Goal: Transaction & Acquisition: Book appointment/travel/reservation

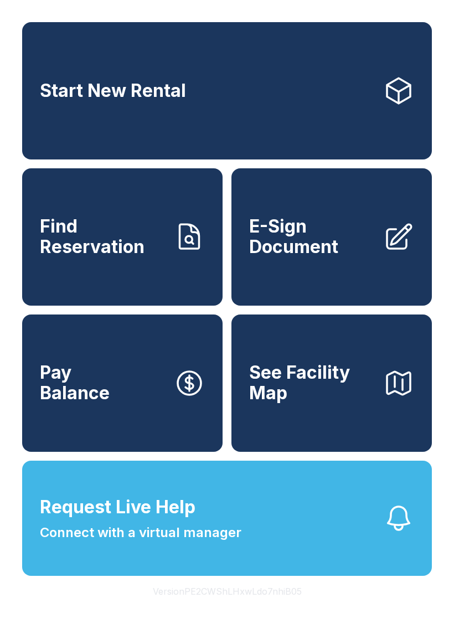
click at [245, 87] on link "Start New Rental" at bounding box center [227, 90] width 410 height 137
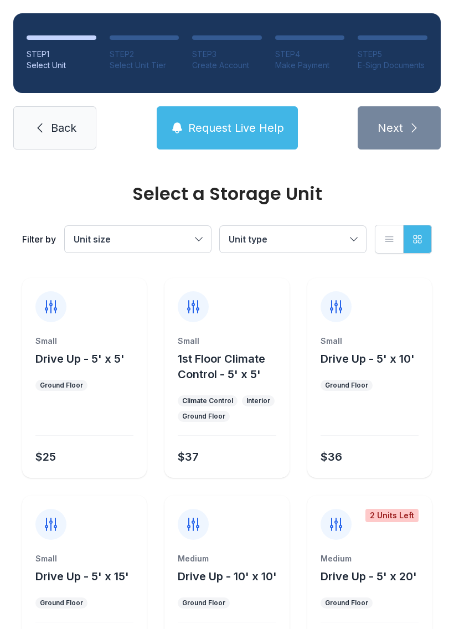
click at [186, 226] on button "Unit size" at bounding box center [138, 239] width 146 height 27
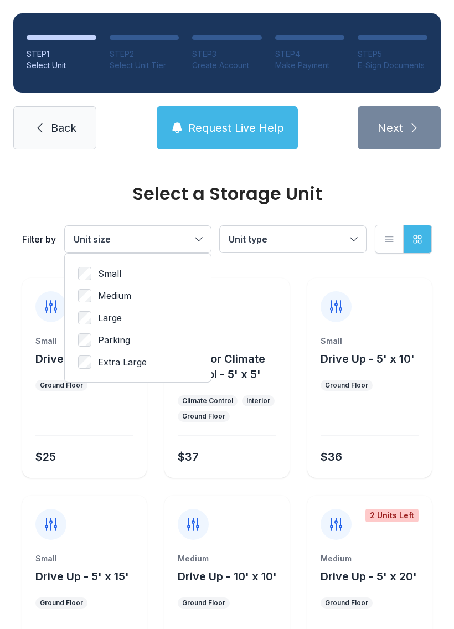
click at [131, 368] on span "Extra Large" at bounding box center [122, 361] width 49 height 13
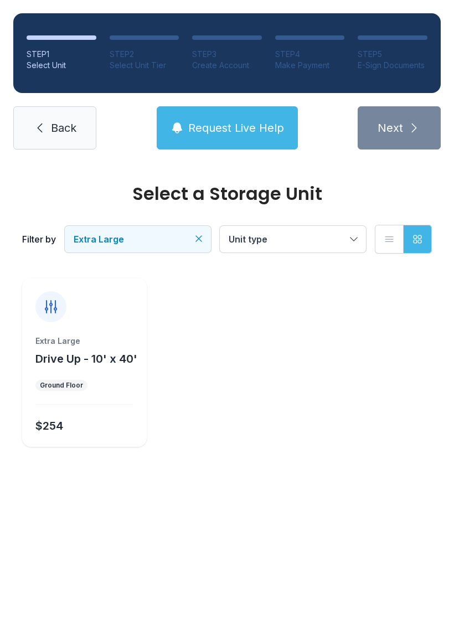
click at [54, 132] on span "Back" at bounding box center [63, 128] width 25 height 16
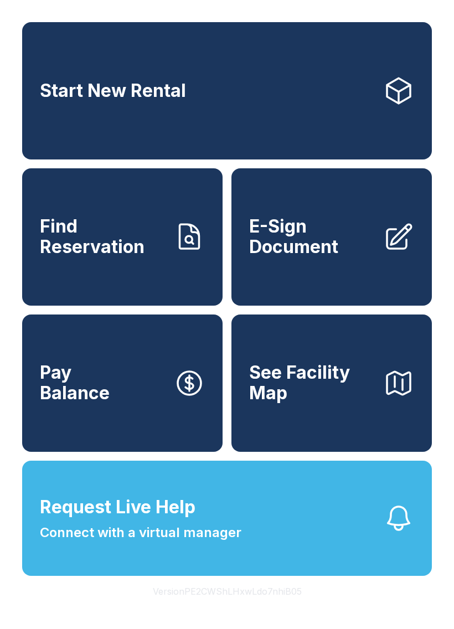
click at [256, 100] on link "Start New Rental" at bounding box center [227, 90] width 410 height 137
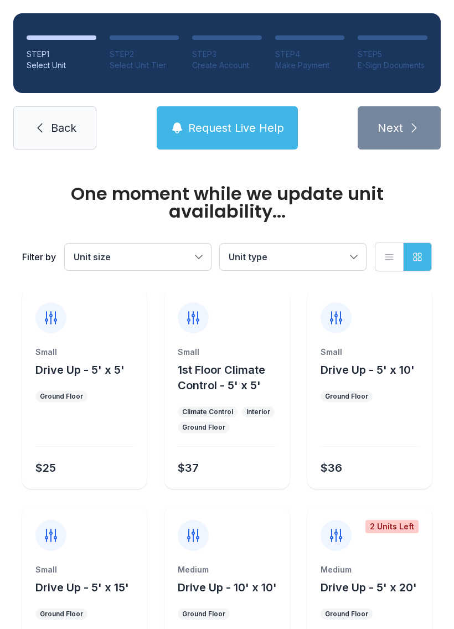
scroll to position [9, 0]
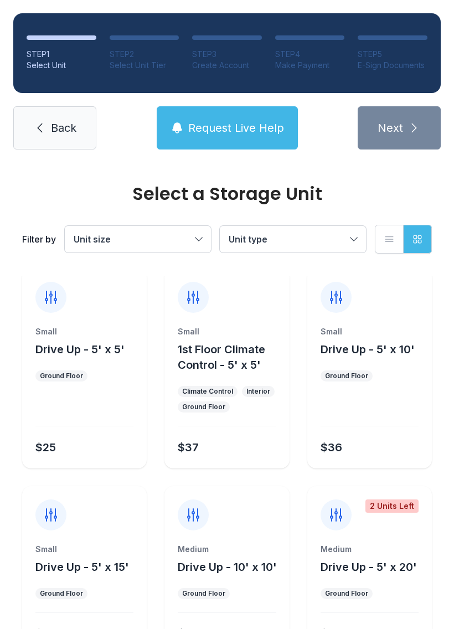
click at [167, 242] on span "Unit size" at bounding box center [132, 239] width 117 height 13
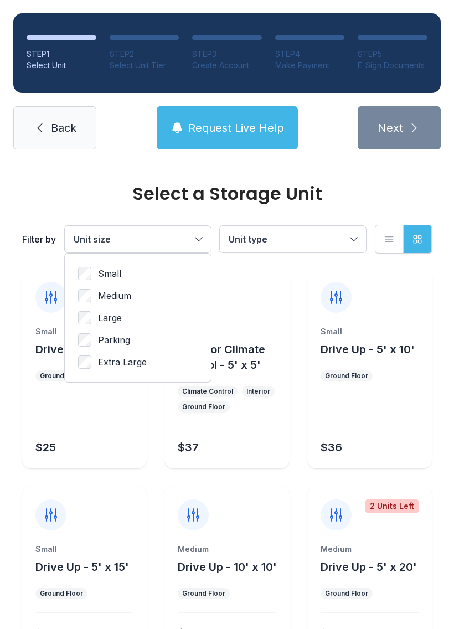
click at [138, 367] on span "Extra Large" at bounding box center [122, 361] width 49 height 13
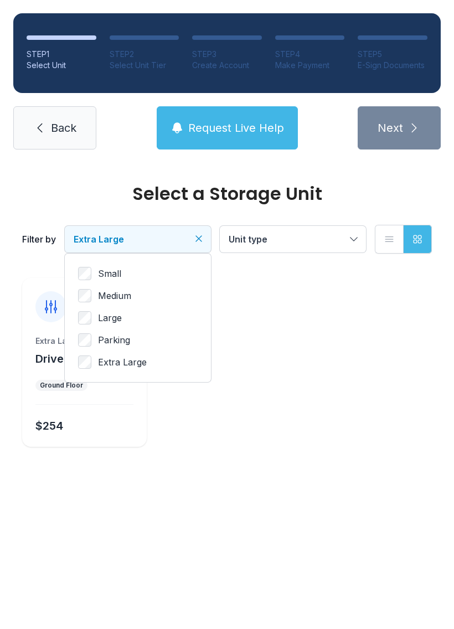
scroll to position [0, 0]
click at [254, 246] on button "Unit type" at bounding box center [293, 239] width 146 height 27
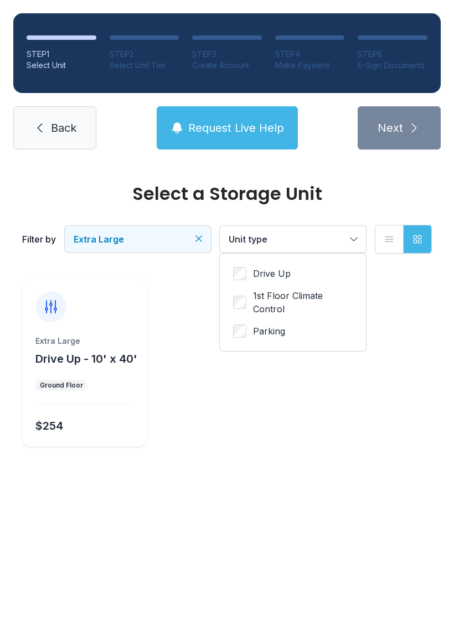
click at [192, 244] on button "Extra Large" at bounding box center [138, 239] width 146 height 27
click at [258, 251] on button "Unit type" at bounding box center [293, 239] width 146 height 27
click at [263, 257] on div "Drive Up 1st Floor Climate Control Parking" at bounding box center [293, 302] width 146 height 97
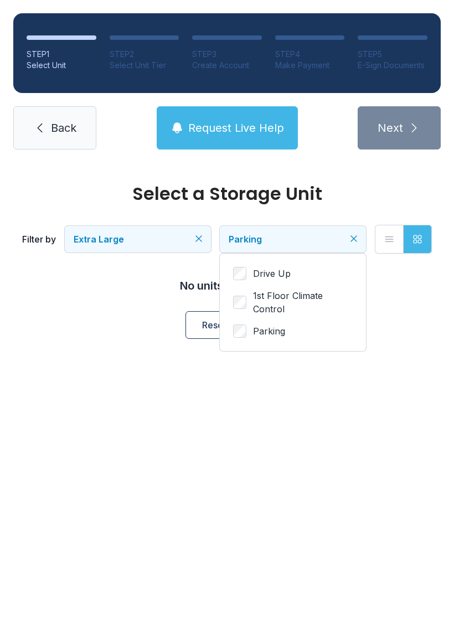
click at [120, 229] on button "Extra Large" at bounding box center [138, 239] width 146 height 27
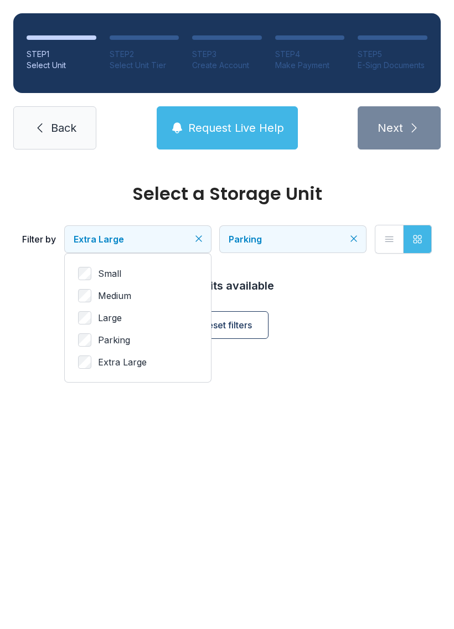
click at [205, 228] on button "Extra Large" at bounding box center [138, 239] width 146 height 27
click at [199, 239] on icon "Clear filters" at bounding box center [199, 239] width 6 height 6
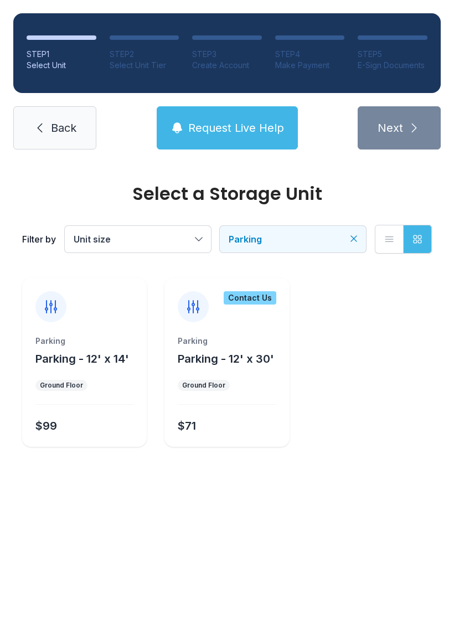
click at [271, 374] on div "Parking Parking - 12' x 30' Ground Floor $71" at bounding box center [226, 391] width 125 height 111
click at [224, 334] on div "Contact Us Parking Parking - 12' x 30' Ground Floor $71" at bounding box center [226, 362] width 125 height 169
click at [190, 307] on icon at bounding box center [193, 307] width 18 height 18
click at [229, 375] on div "Parking Parking - 12' x 30' Ground Floor $71" at bounding box center [226, 391] width 125 height 111
click at [148, 251] on button "Unit size" at bounding box center [138, 239] width 146 height 27
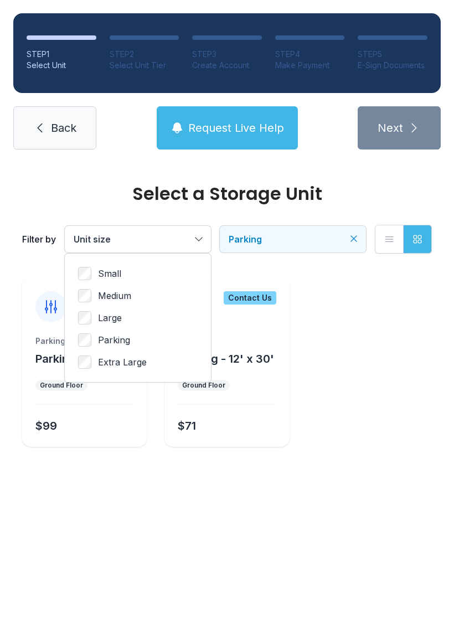
click at [328, 243] on span "Parking" at bounding box center [287, 239] width 117 height 13
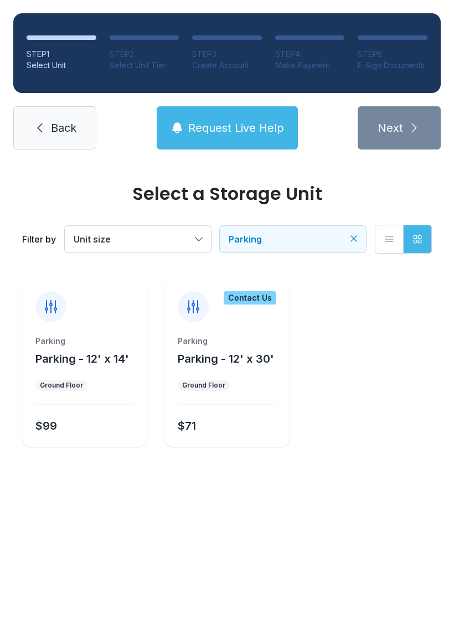
click at [317, 247] on button "Parking" at bounding box center [293, 239] width 146 height 27
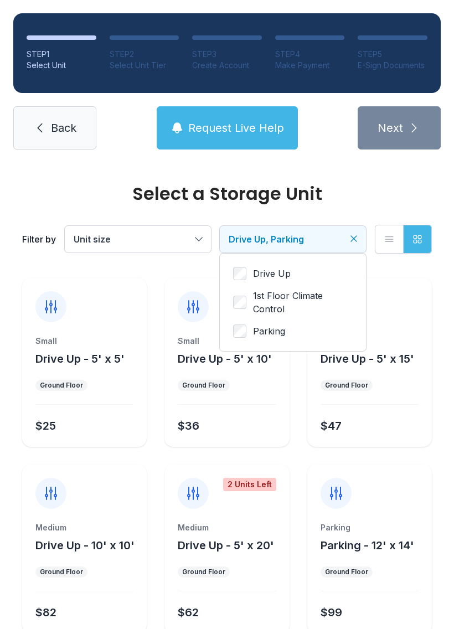
click at [150, 243] on span "Unit size" at bounding box center [132, 239] width 117 height 13
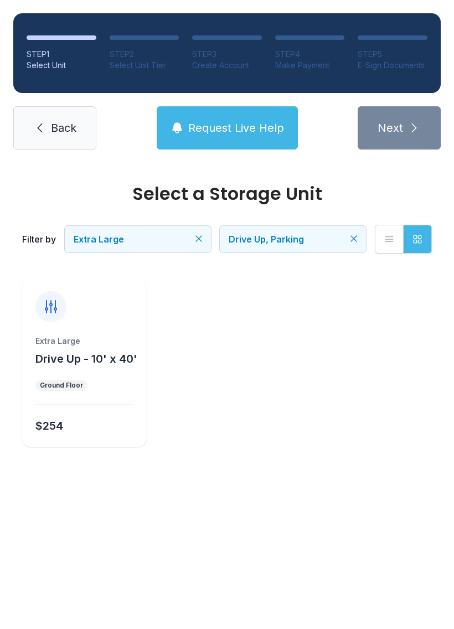
click at [103, 343] on div "Extra Large" at bounding box center [84, 341] width 98 height 11
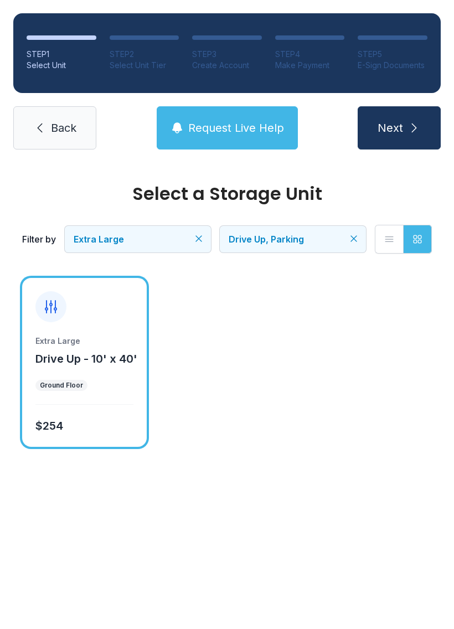
click at [45, 125] on icon at bounding box center [39, 127] width 13 height 13
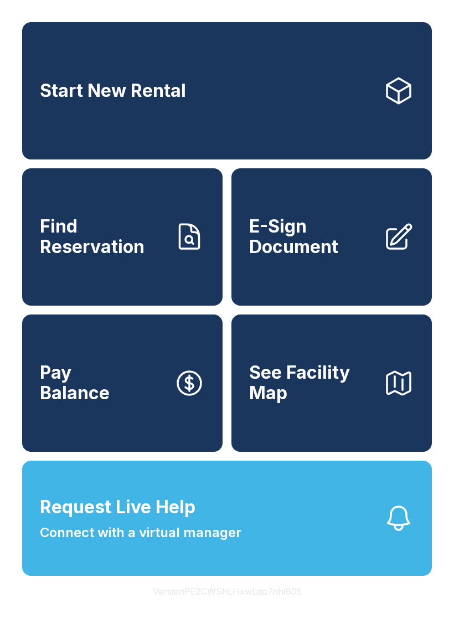
click at [71, 76] on link "Start New Rental" at bounding box center [227, 90] width 410 height 137
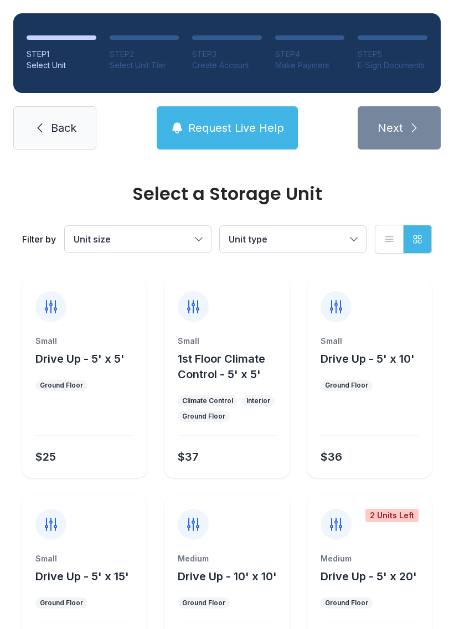
click at [61, 130] on span "Back" at bounding box center [63, 128] width 25 height 16
